Goal: Transaction & Acquisition: Purchase product/service

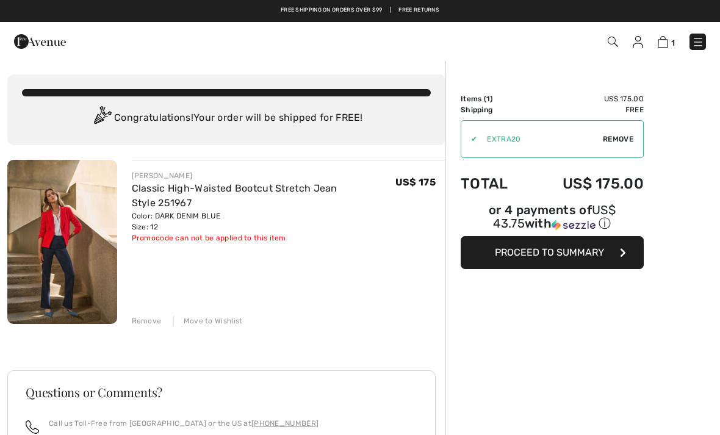
click at [697, 41] on img at bounding box center [698, 42] width 12 height 12
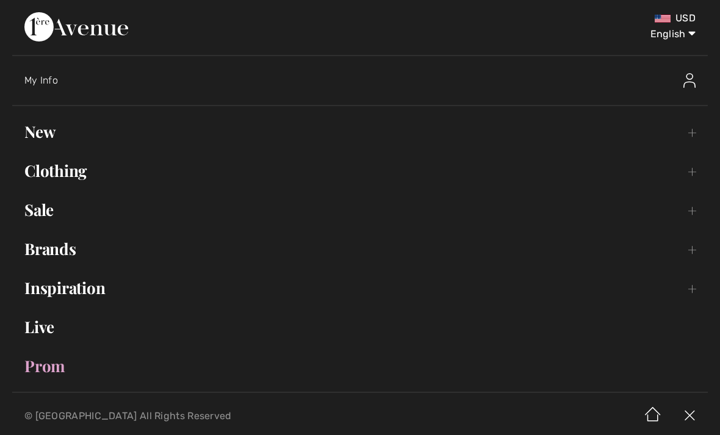
click at [60, 212] on link "Sale Toggle submenu" at bounding box center [359, 209] width 695 height 27
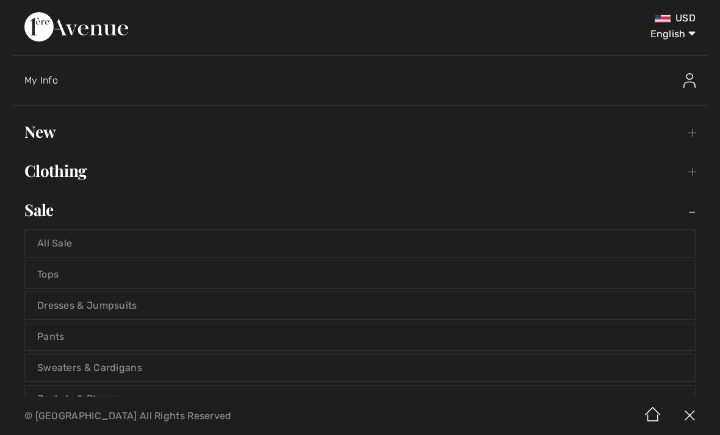
click at [71, 273] on link "Tops" at bounding box center [360, 274] width 670 height 27
click at [52, 276] on link "Tops" at bounding box center [360, 274] width 670 height 27
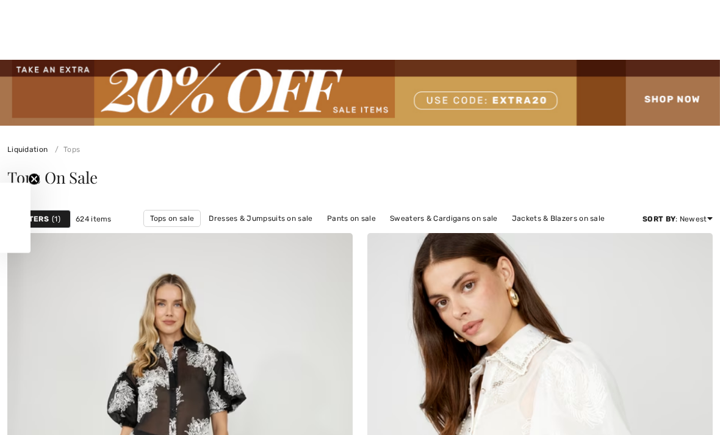
scroll to position [283, 0]
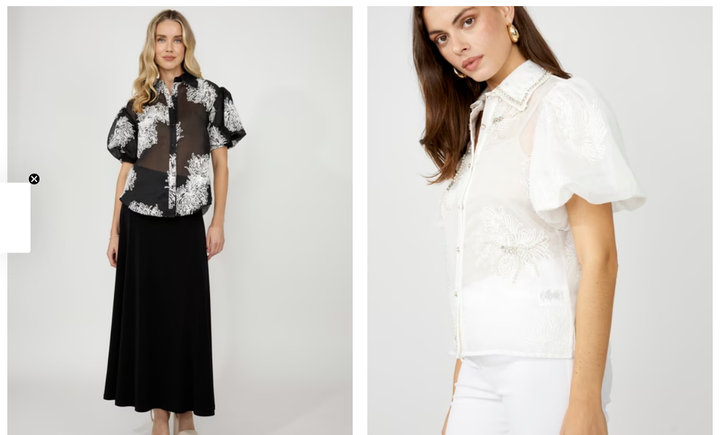
checkbox input "true"
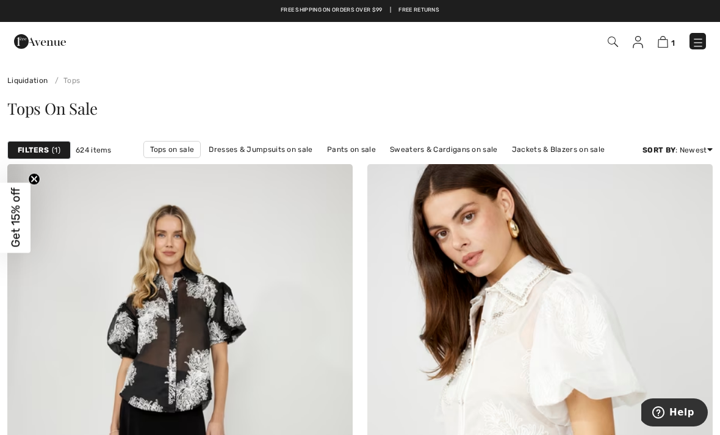
scroll to position [0, 0]
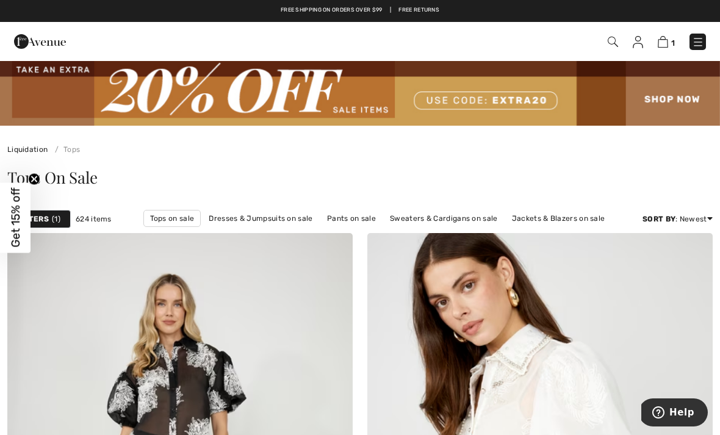
click at [52, 216] on span "1" at bounding box center [56, 219] width 9 height 11
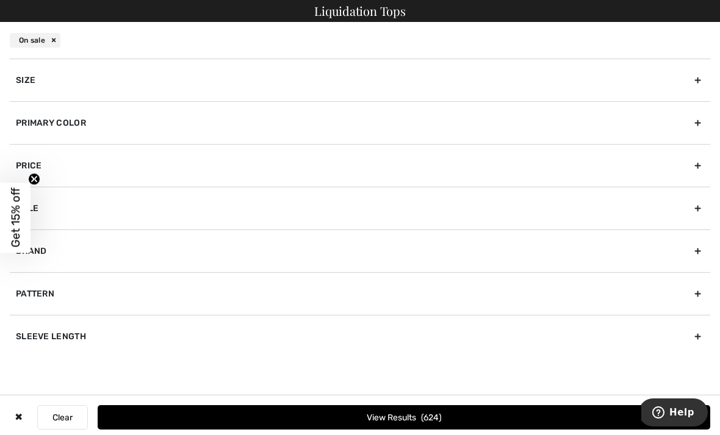
click at [193, 82] on div "Size" at bounding box center [360, 80] width 700 height 43
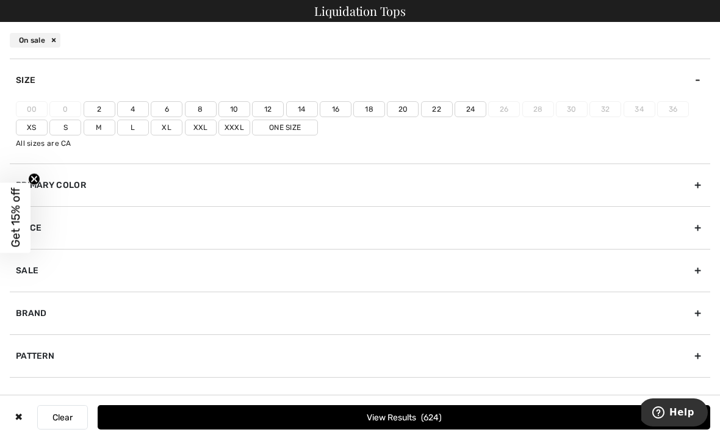
click at [263, 104] on label "12" at bounding box center [268, 109] width 32 height 16
click at [0, 0] on input"] "12" at bounding box center [0, 0] width 0 height 0
click at [458, 417] on button "View Results 161" at bounding box center [404, 417] width 613 height 24
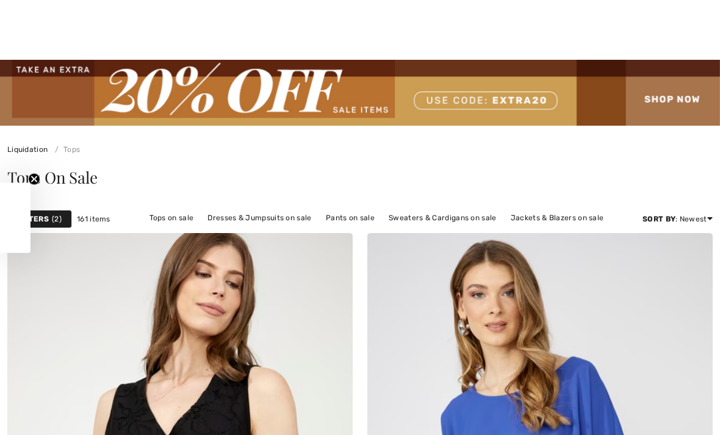
checkbox input "true"
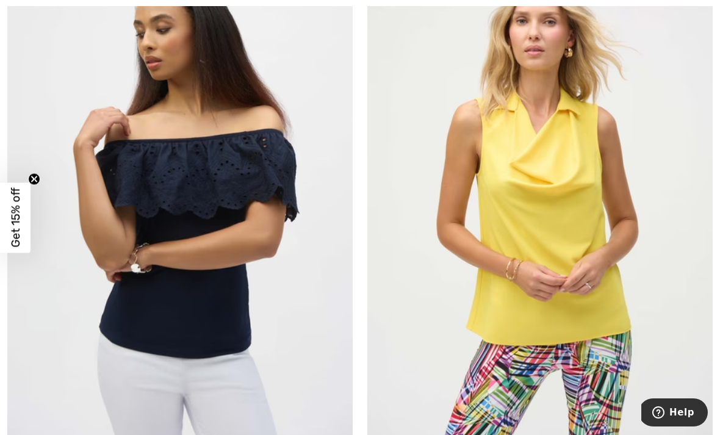
scroll to position [2036, 0]
click at [547, 209] on img at bounding box center [539, 195] width 345 height 518
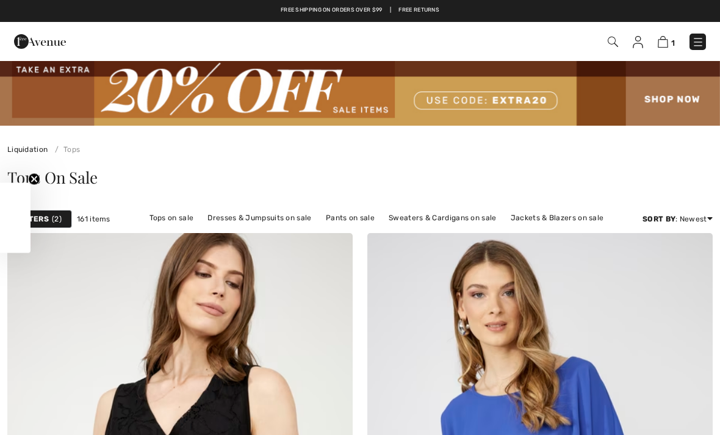
checkbox input "true"
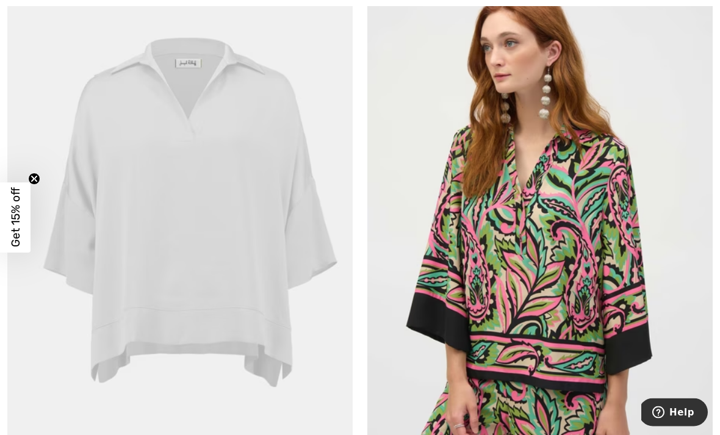
scroll to position [4447, 0]
click at [149, 204] on img at bounding box center [179, 220] width 345 height 518
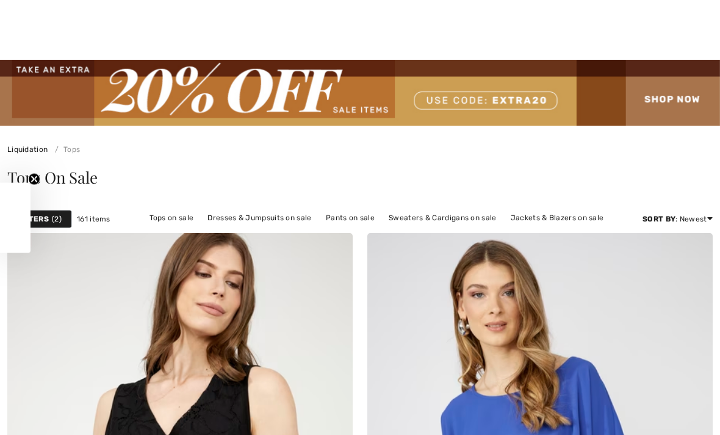
checkbox input "true"
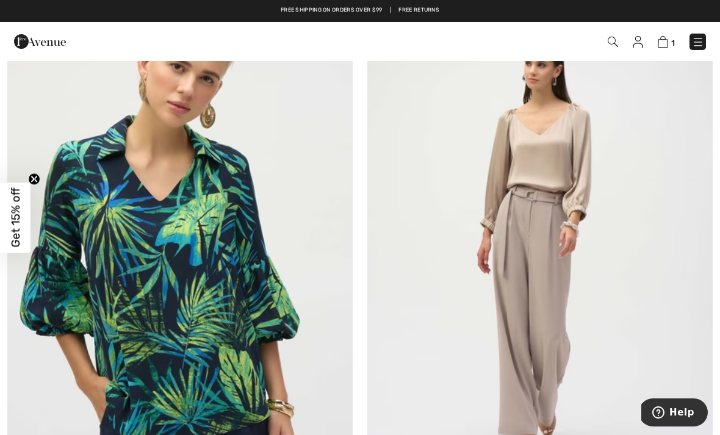
scroll to position [5575, 0]
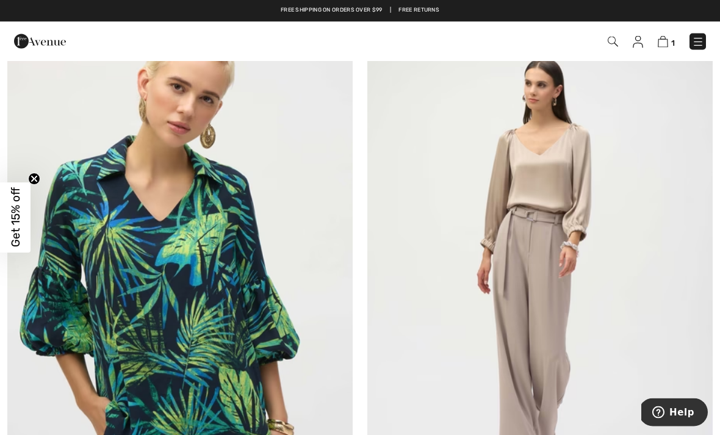
click at [542, 184] on img at bounding box center [539, 265] width 345 height 518
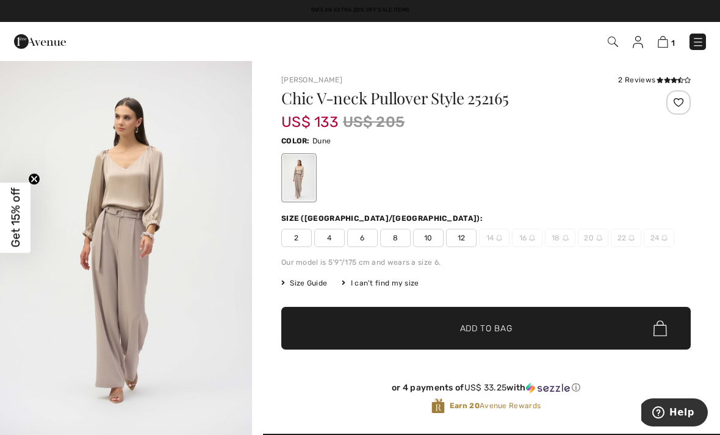
click at [122, 177] on img "1 / 4" at bounding box center [126, 249] width 252 height 378
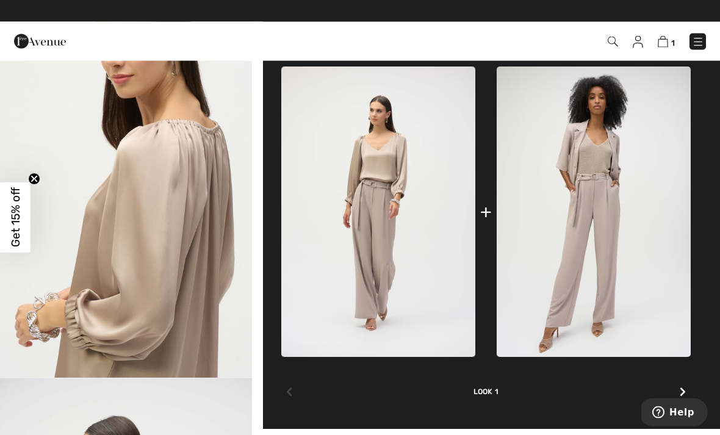
scroll to position [434, 0]
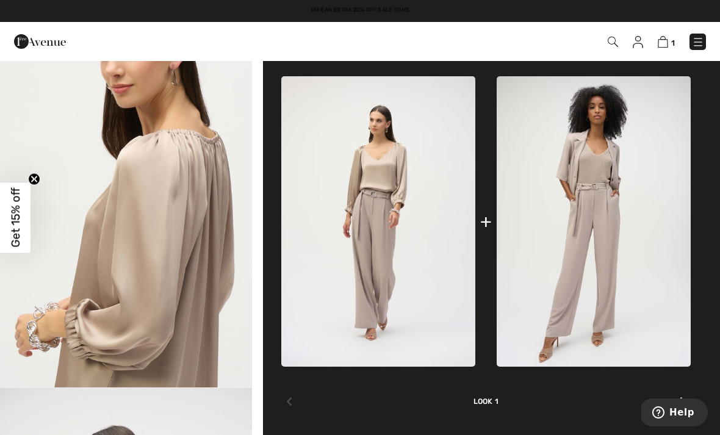
click at [381, 248] on img at bounding box center [378, 221] width 194 height 290
click at [385, 235] on img at bounding box center [378, 221] width 194 height 290
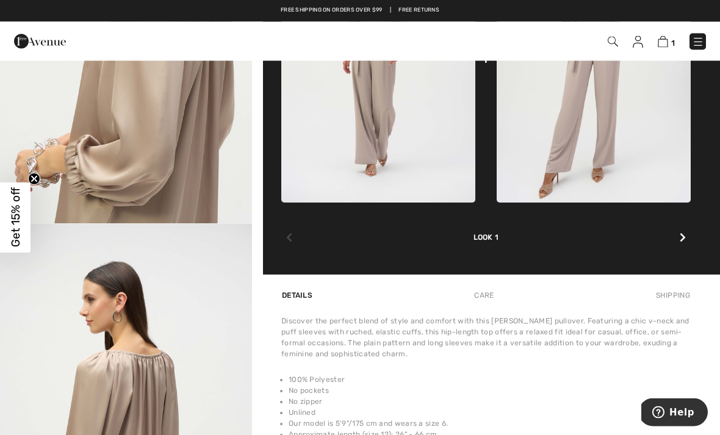
click at [686, 244] on div at bounding box center [683, 238] width 16 height 24
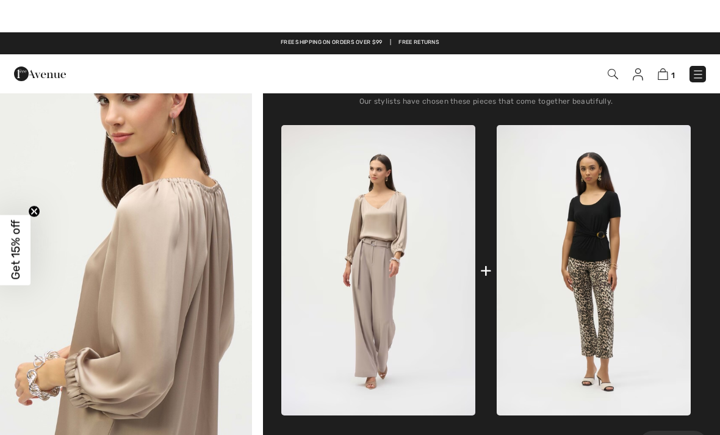
scroll to position [385, 0]
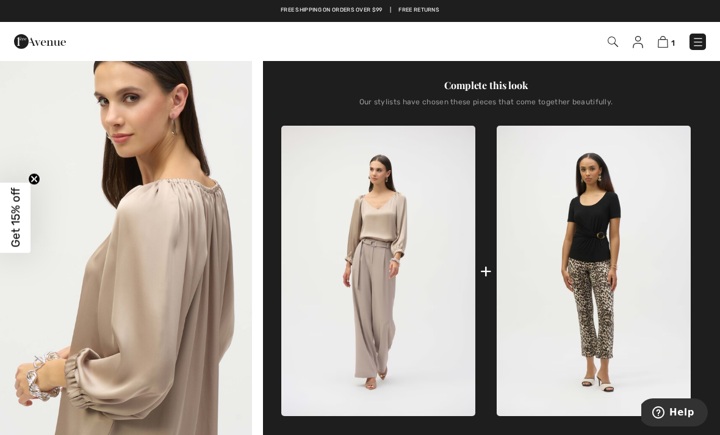
click at [388, 237] on img at bounding box center [378, 271] width 194 height 290
click at [367, 304] on img at bounding box center [378, 271] width 194 height 290
click at [381, 314] on img at bounding box center [378, 271] width 194 height 290
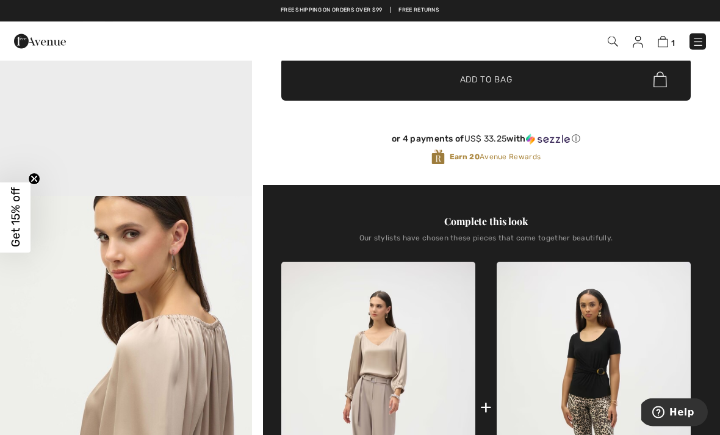
scroll to position [218, 0]
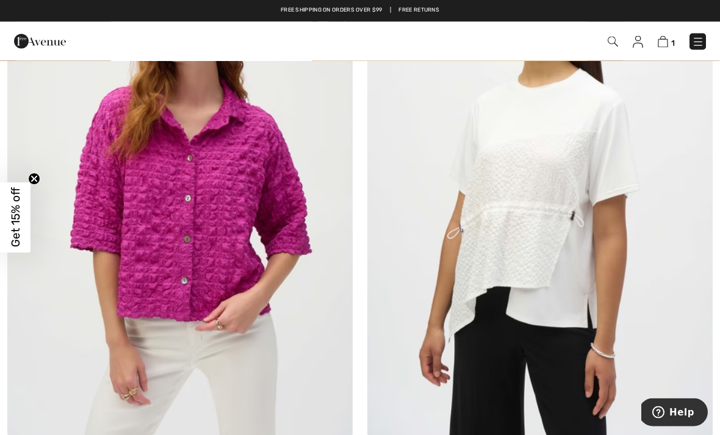
scroll to position [9801, 0]
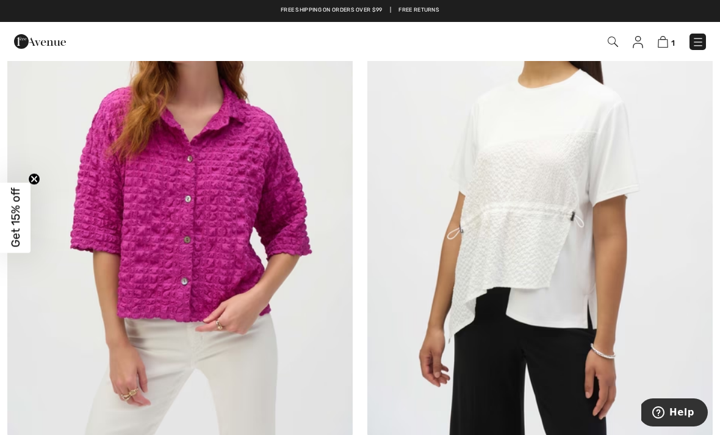
click at [147, 245] on img at bounding box center [179, 178] width 345 height 518
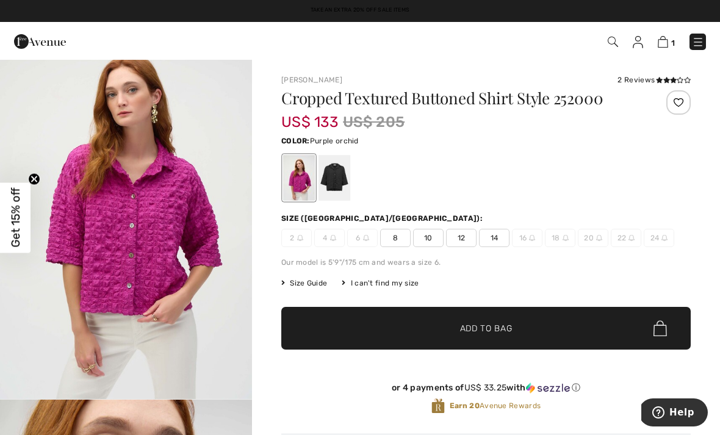
scroll to position [38, 0]
click at [326, 180] on div at bounding box center [334, 178] width 32 height 46
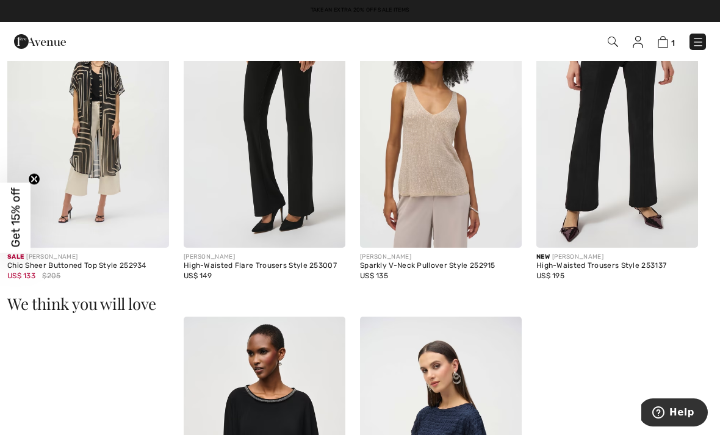
scroll to position [0, 0]
